Goal: Task Accomplishment & Management: Manage account settings

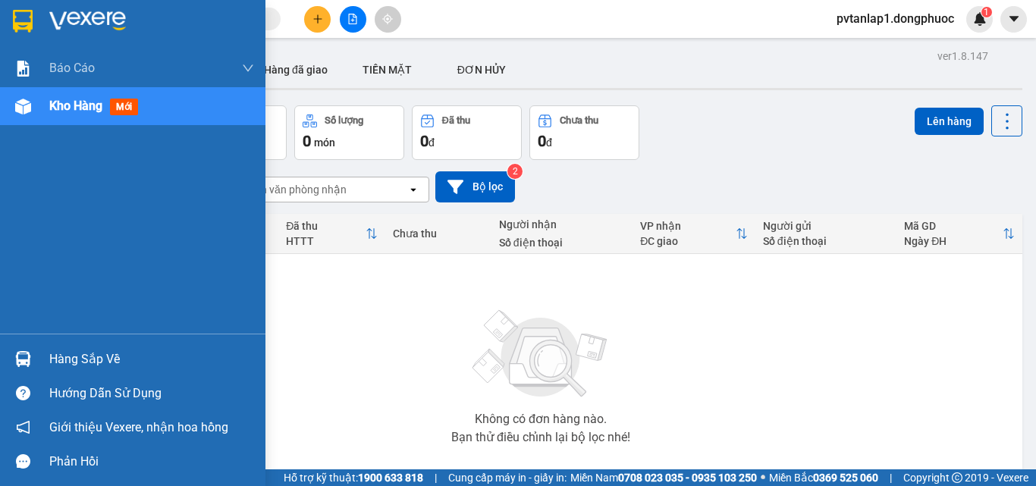
click at [29, 352] on img at bounding box center [23, 359] width 16 height 16
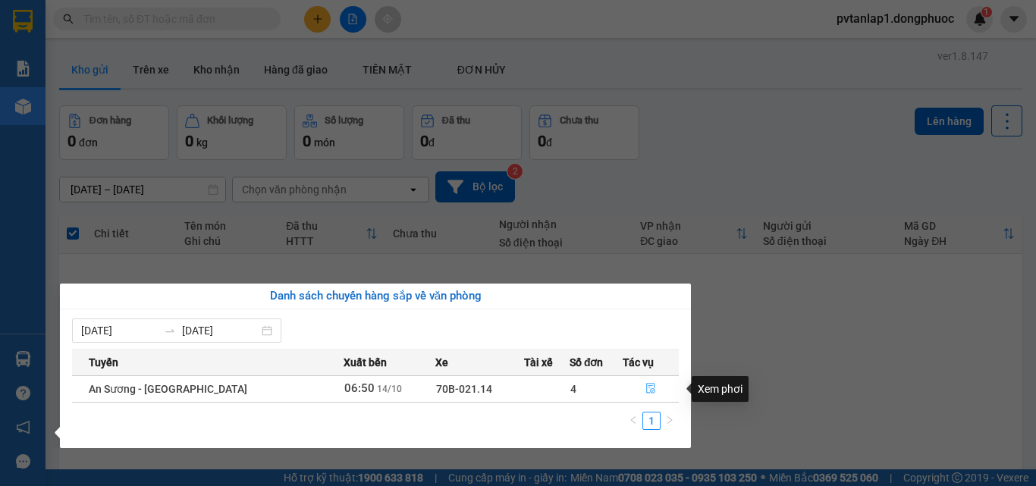
click at [661, 389] on button "button" at bounding box center [651, 389] width 55 height 24
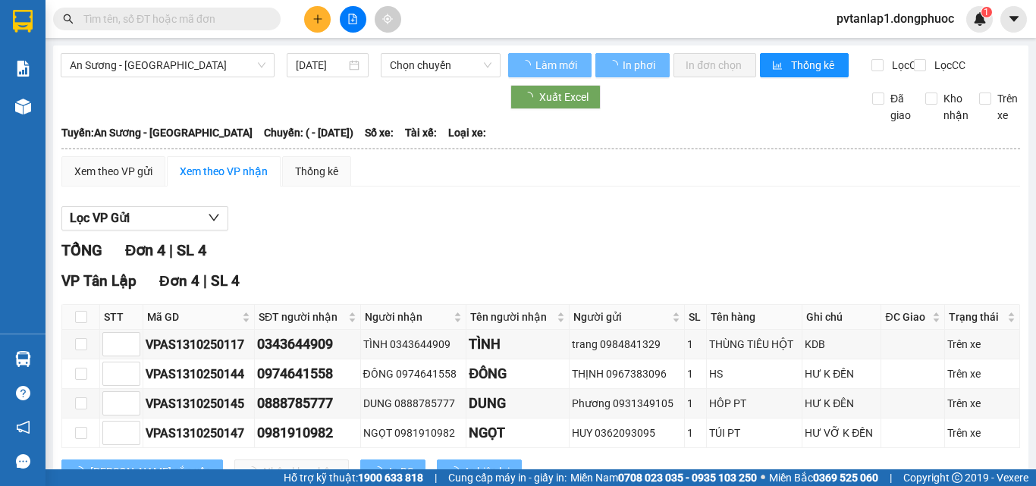
scroll to position [70, 0]
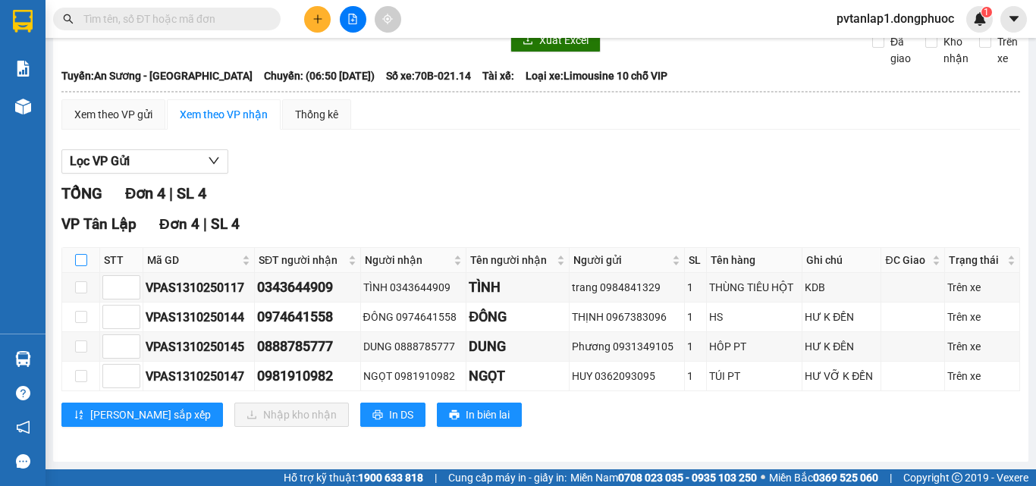
click at [76, 258] on input "checkbox" at bounding box center [81, 260] width 12 height 12
checkbox input "true"
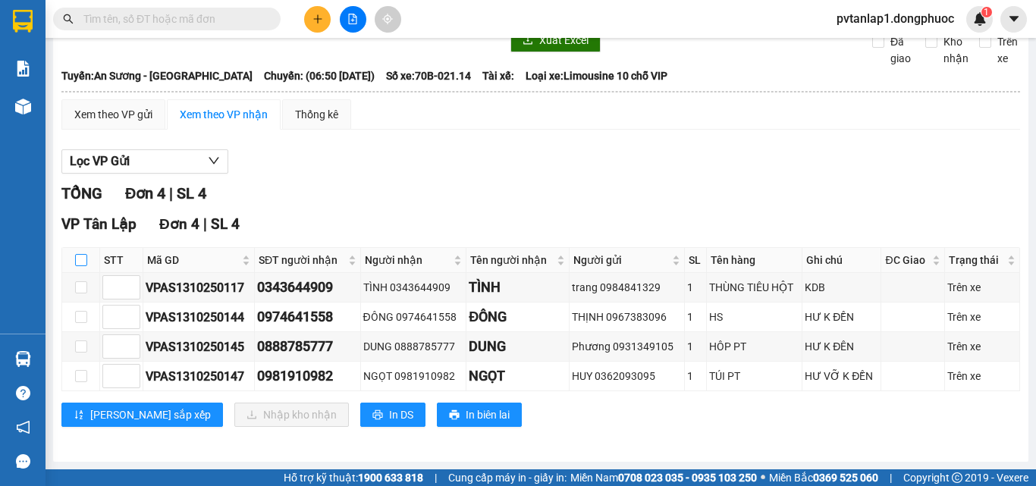
checkbox input "true"
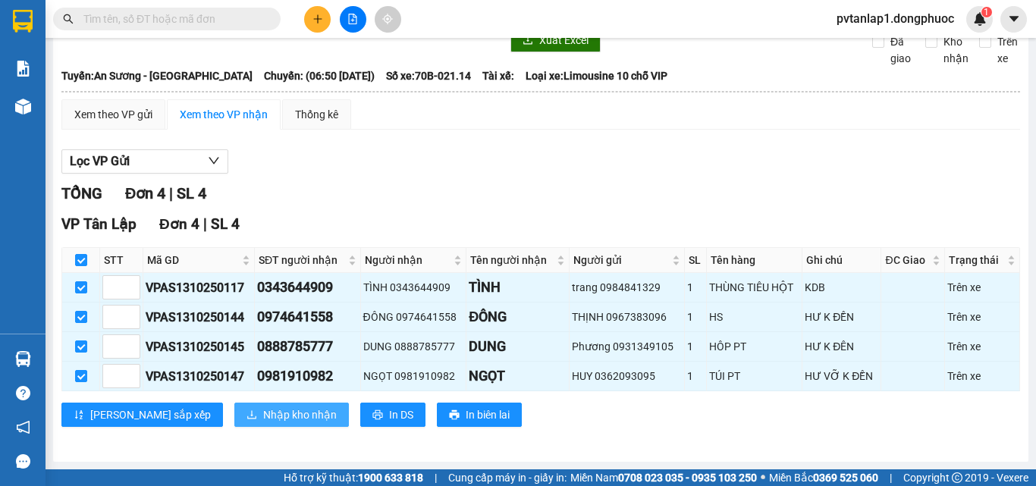
click at [234, 426] on button "Nhập kho nhận" at bounding box center [291, 415] width 115 height 24
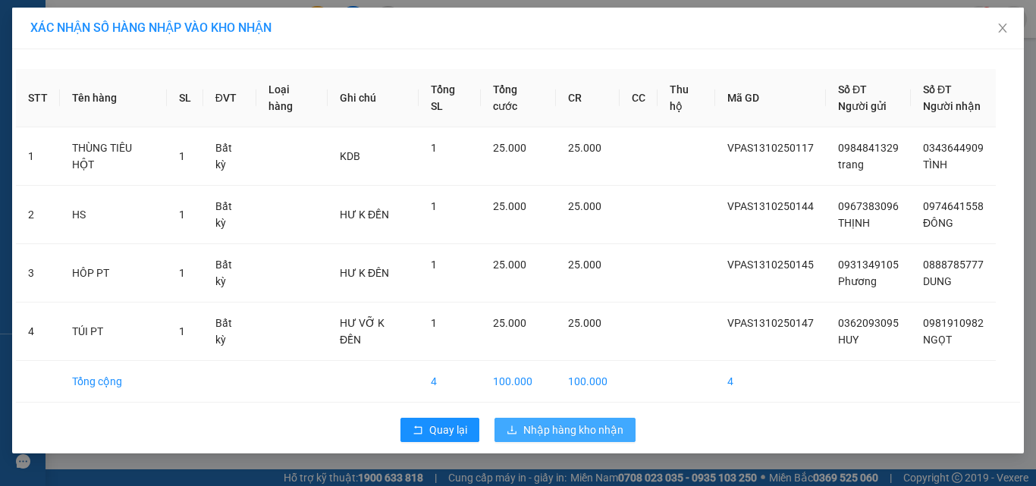
click at [568, 432] on span "Nhập hàng kho nhận" at bounding box center [573, 430] width 100 height 17
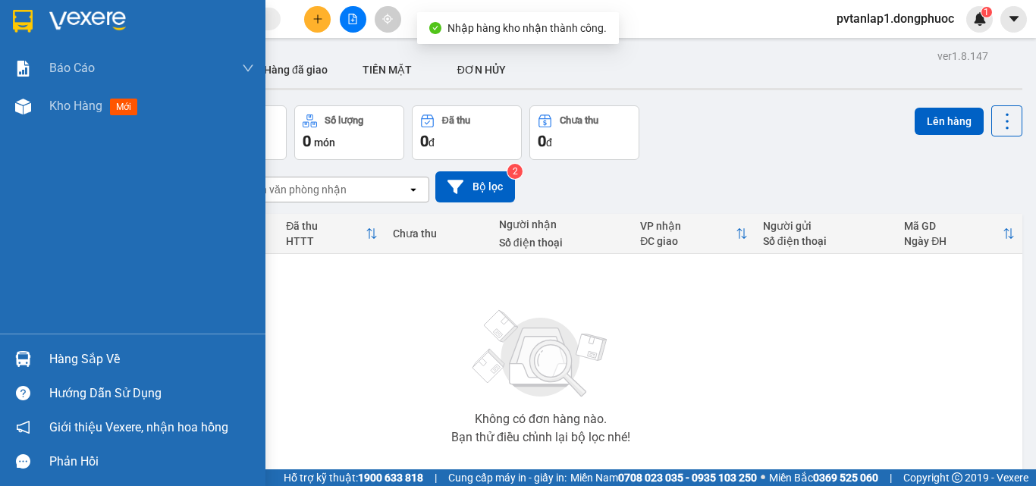
click at [36, 358] on div at bounding box center [23, 359] width 27 height 27
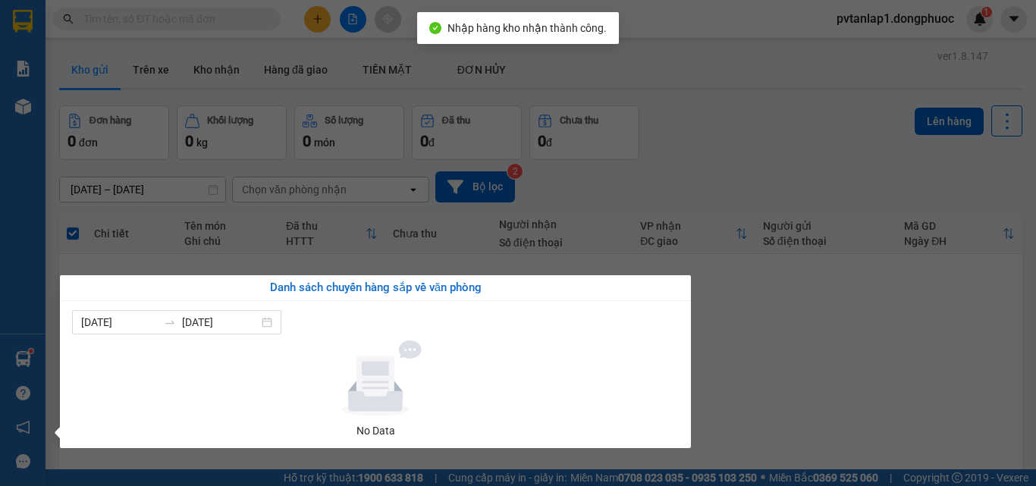
click at [374, 462] on section "Kết quả tìm kiếm ( 0 ) Bộ lọc Ngày tạo đơn gần nhất No Data pvtanlap1.dongphuoc…" at bounding box center [518, 243] width 1036 height 486
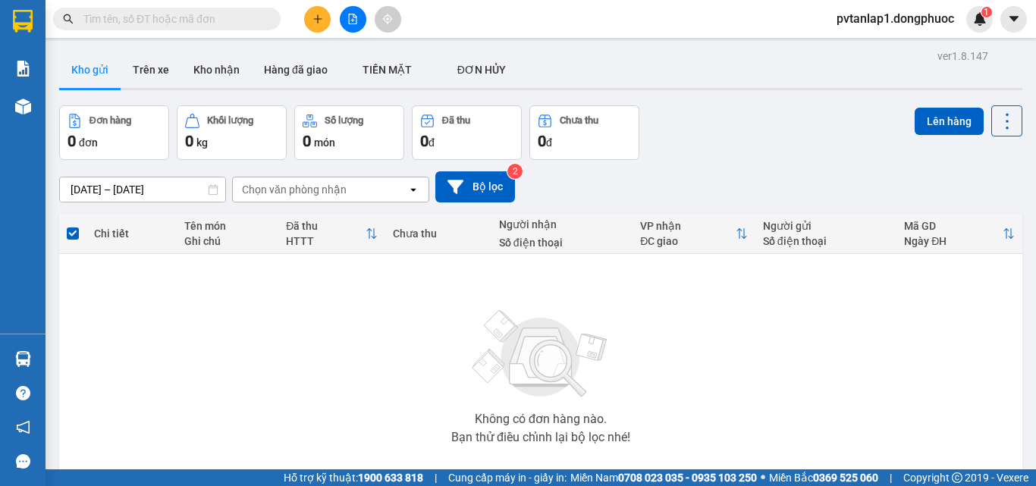
drag, startPoint x: 359, startPoint y: 340, endPoint x: 227, endPoint y: 15, distance: 350.5
click at [352, 327] on div "Không có đơn hàng nào. Bạn thử điều chỉnh lại bộ lọc nhé!" at bounding box center [541, 373] width 948 height 228
click at [217, 71] on button "Kho nhận" at bounding box center [216, 70] width 71 height 36
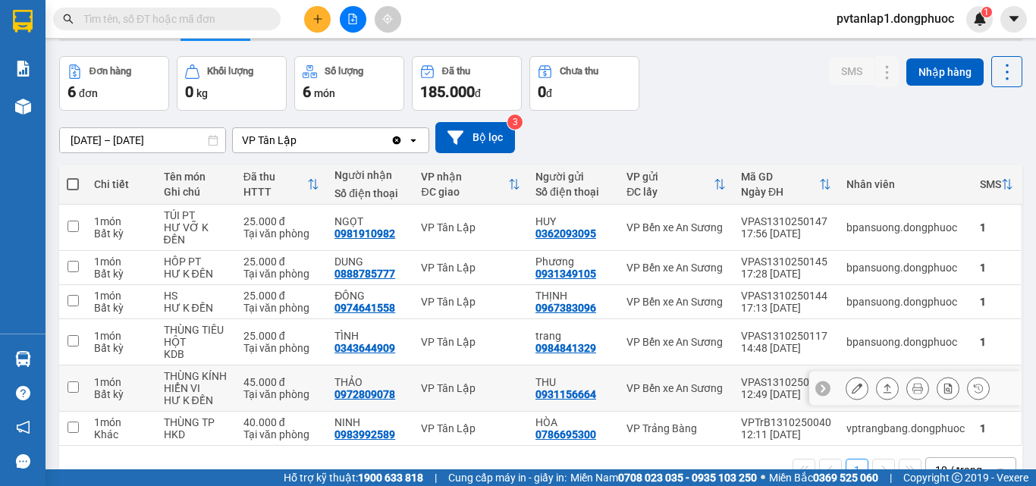
scroll to position [76, 0]
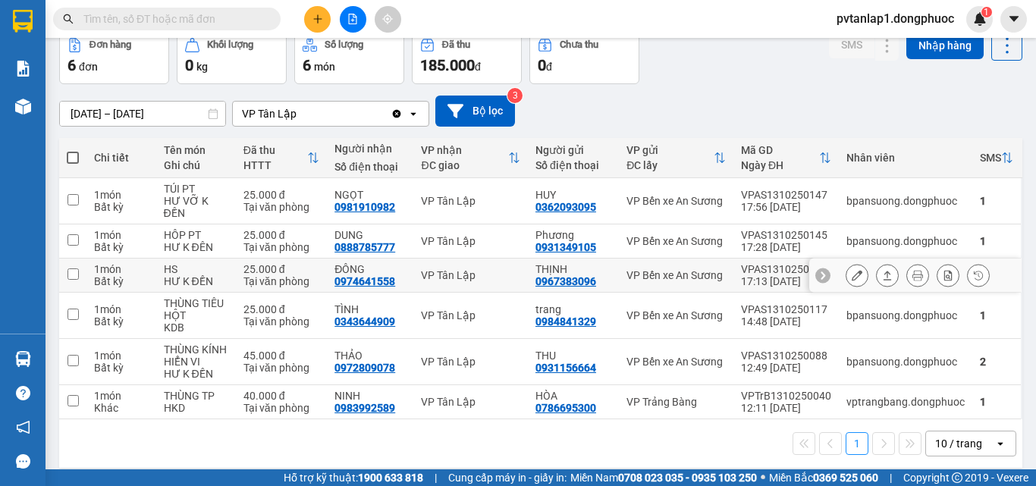
click at [429, 270] on div "VP Tân Lập" at bounding box center [470, 275] width 99 height 12
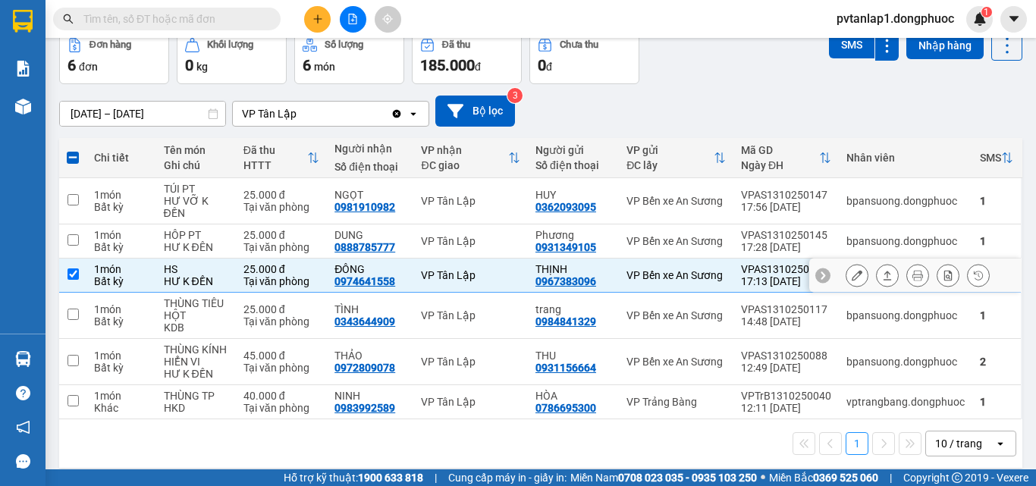
click at [884, 274] on icon at bounding box center [888, 275] width 8 height 9
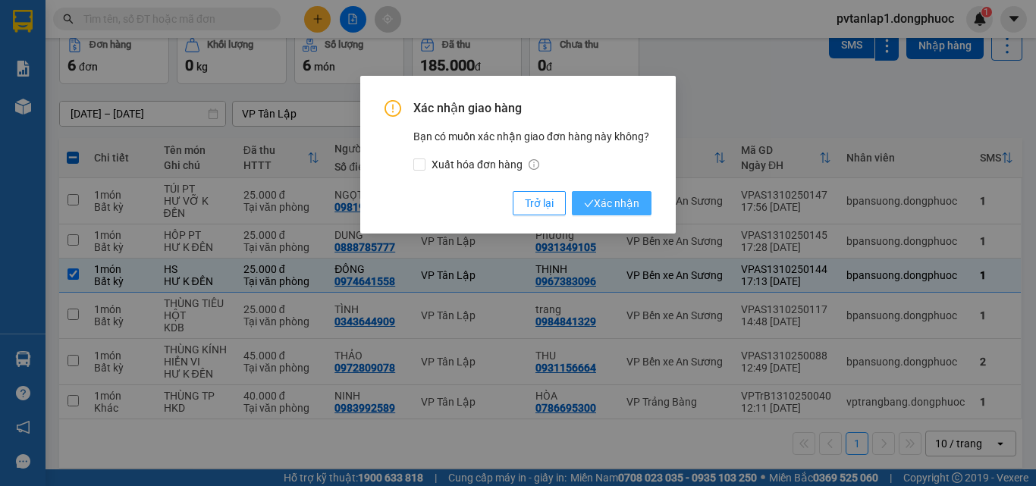
click at [619, 207] on span "Xác nhận" at bounding box center [611, 203] width 55 height 17
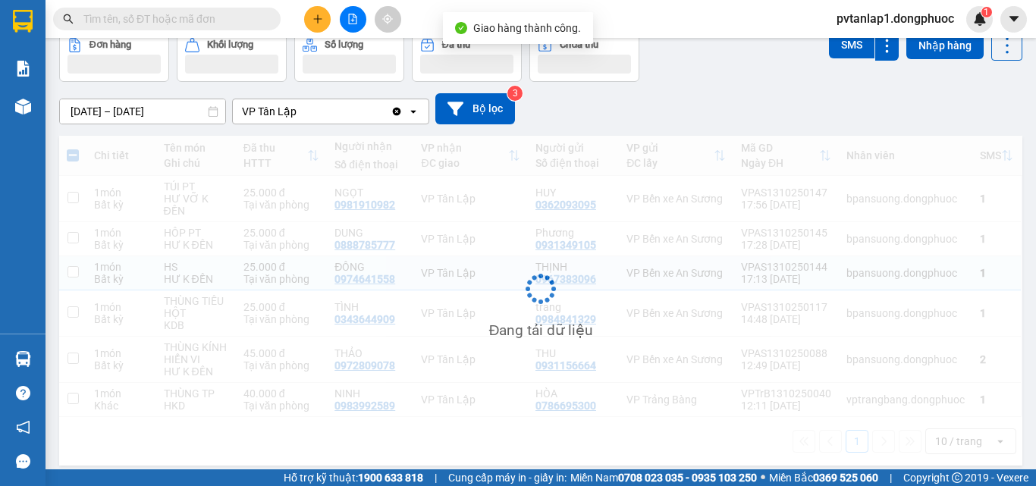
checkbox input "false"
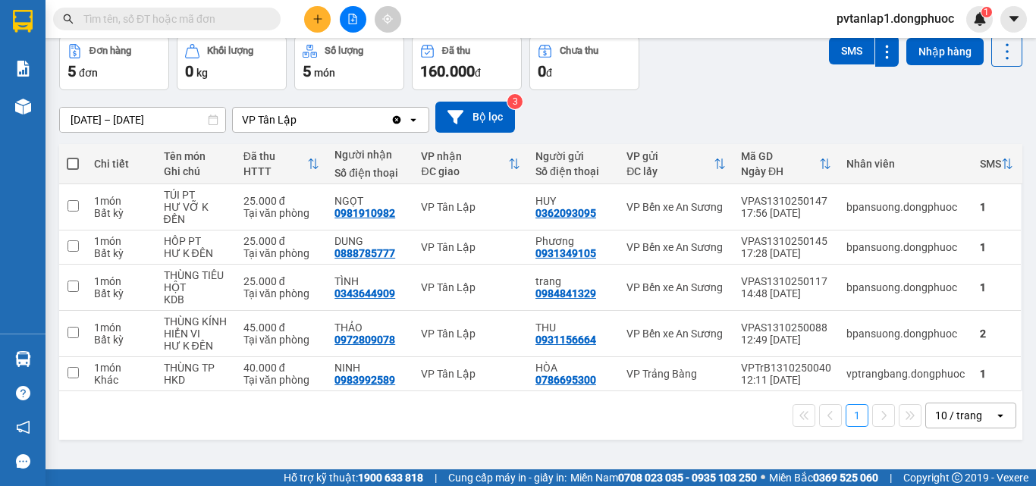
click at [20, 23] on img at bounding box center [23, 21] width 20 height 23
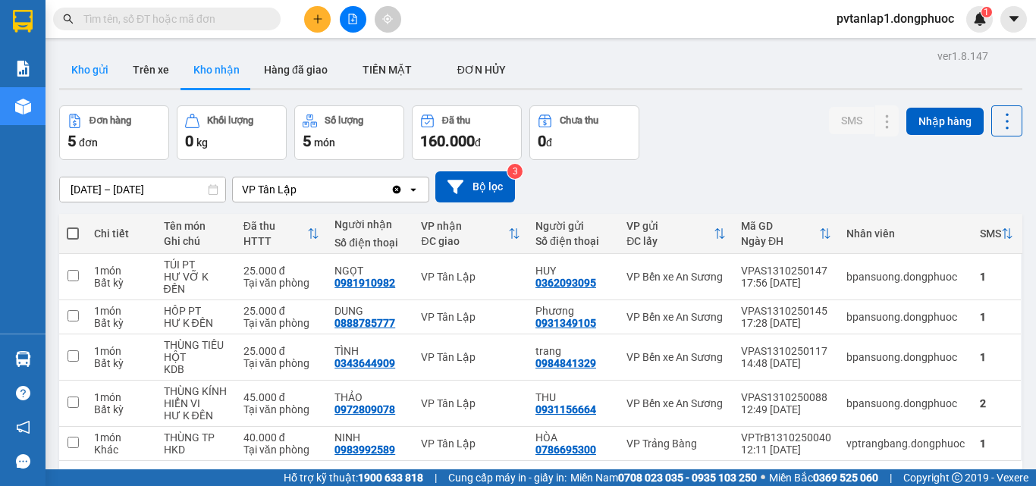
click at [93, 70] on button "Kho gửi" at bounding box center [89, 70] width 61 height 36
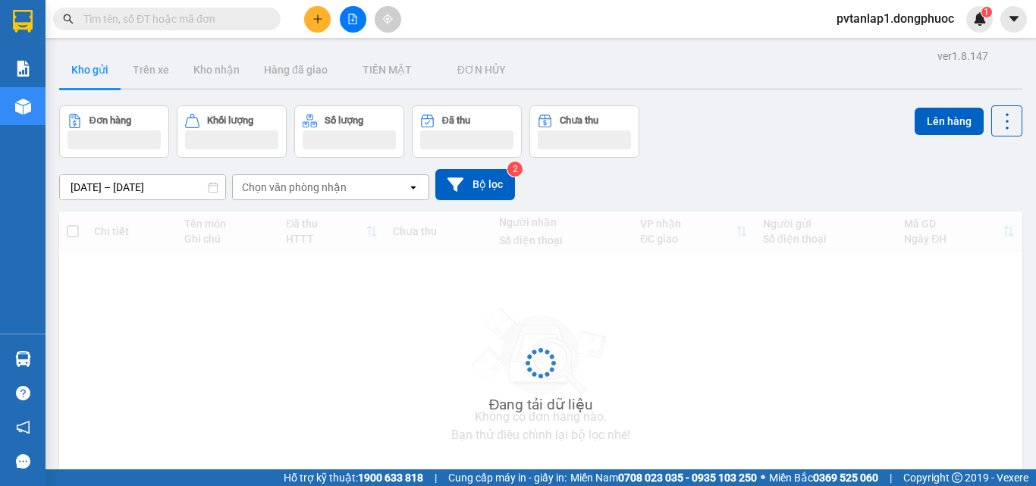
click at [93, 70] on button "Kho gửi" at bounding box center [89, 70] width 61 height 36
